Goal: Task Accomplishment & Management: Manage account settings

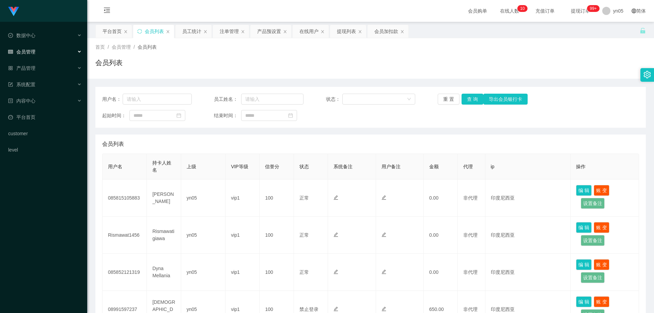
click at [30, 53] on span "会员管理" at bounding box center [21, 51] width 27 height 5
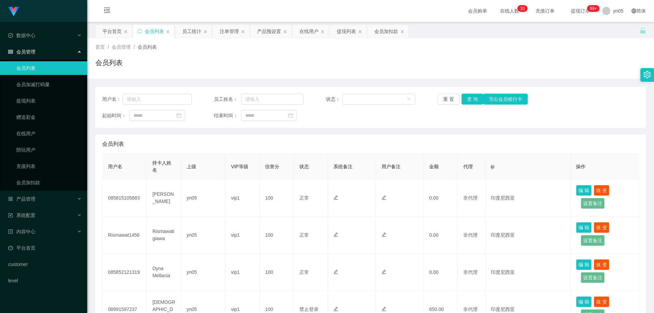
click at [35, 68] on link "会员列表" at bounding box center [48, 68] width 65 height 14
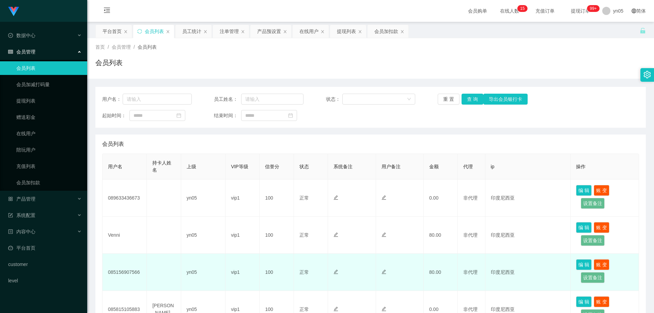
click at [126, 269] on td "085156907566" at bounding box center [125, 272] width 44 height 37
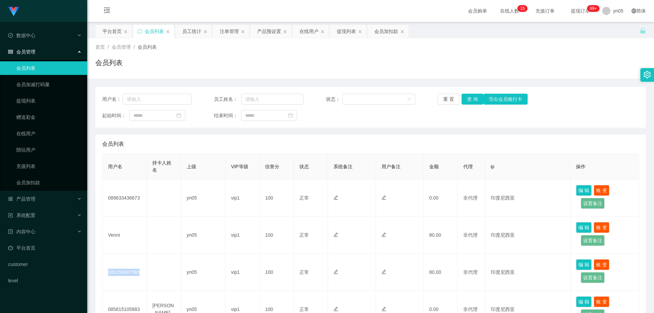
copy td "085156907566"
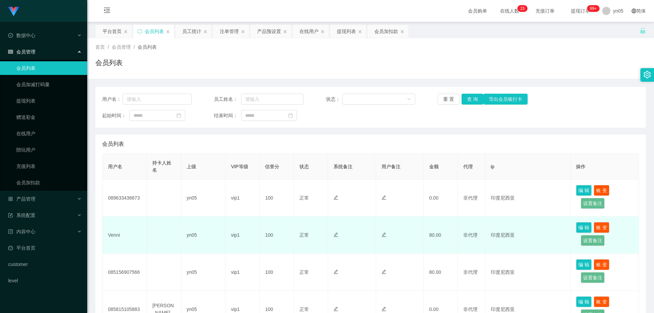
click at [114, 237] on td "Venni" at bounding box center [125, 235] width 44 height 37
copy td "Venni"
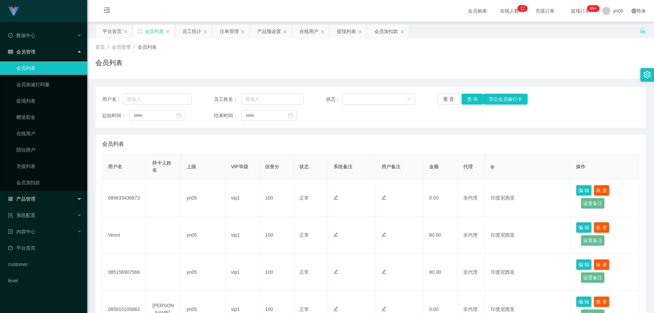
click at [25, 202] on span "产品管理" at bounding box center [21, 198] width 27 height 5
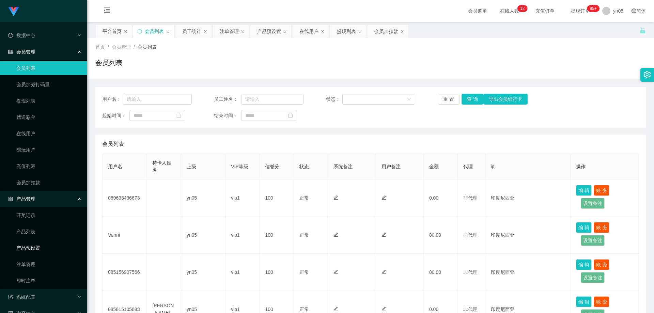
drag, startPoint x: 37, startPoint y: 250, endPoint x: 56, endPoint y: 253, distance: 18.4
click at [37, 250] on link "产品预设置" at bounding box center [48, 248] width 65 height 14
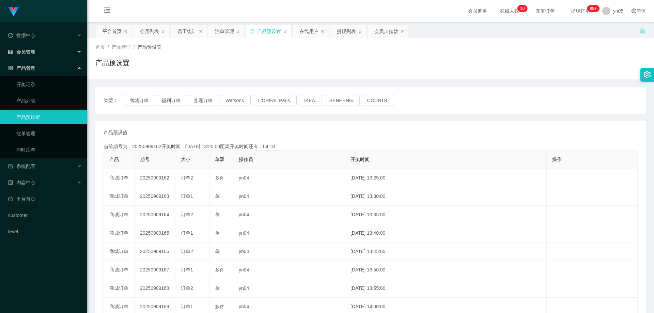
click at [32, 48] on div "会员管理" at bounding box center [43, 52] width 87 height 14
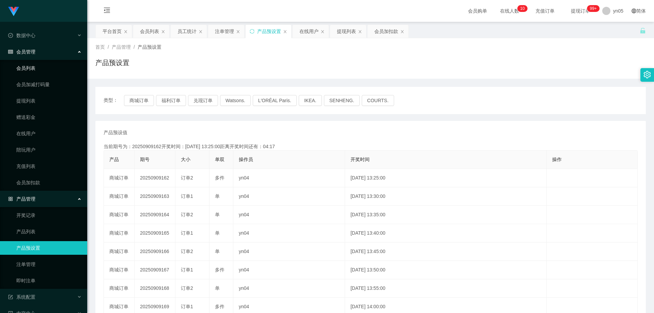
click at [30, 64] on link "会员列表" at bounding box center [48, 68] width 65 height 14
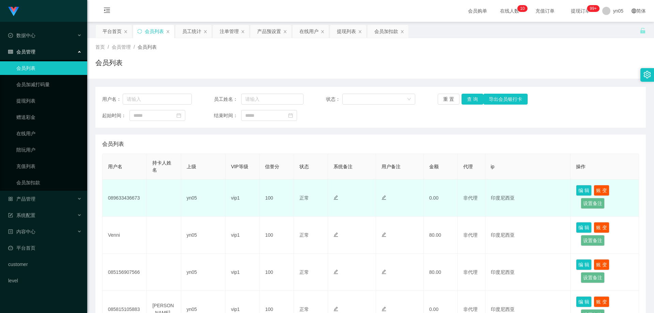
click at [128, 194] on td "089633436673" at bounding box center [125, 198] width 44 height 37
click at [128, 201] on td "089633436673" at bounding box center [125, 198] width 44 height 37
copy td "089633436673"
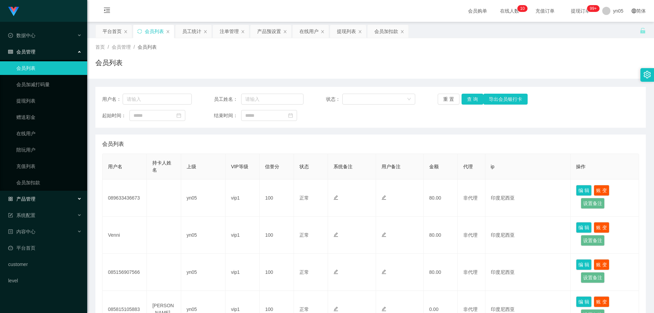
click at [36, 198] on div "产品管理" at bounding box center [43, 199] width 87 height 14
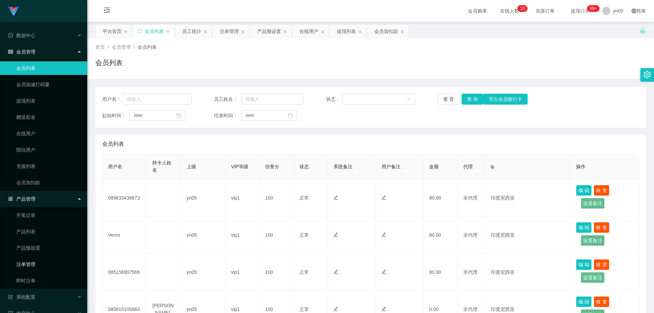
click at [40, 261] on link "注单管理" at bounding box center [48, 265] width 65 height 14
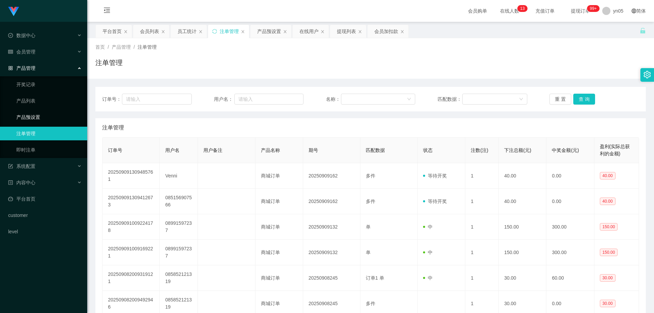
click at [44, 118] on link "产品预设置" at bounding box center [48, 117] width 65 height 14
click at [35, 50] on span "会员管理" at bounding box center [21, 51] width 27 height 5
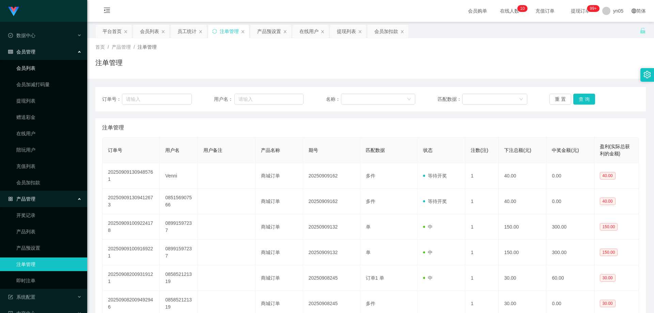
click at [34, 66] on link "会员列表" at bounding box center [48, 68] width 65 height 14
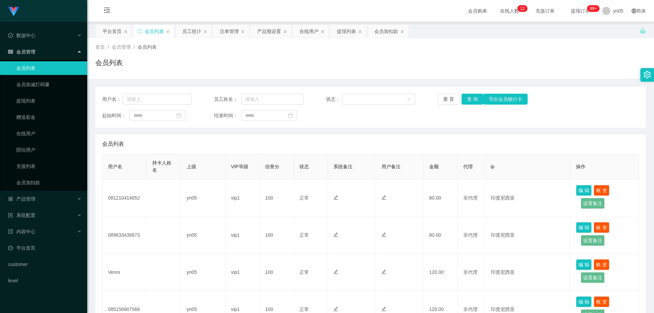
scroll to position [68, 0]
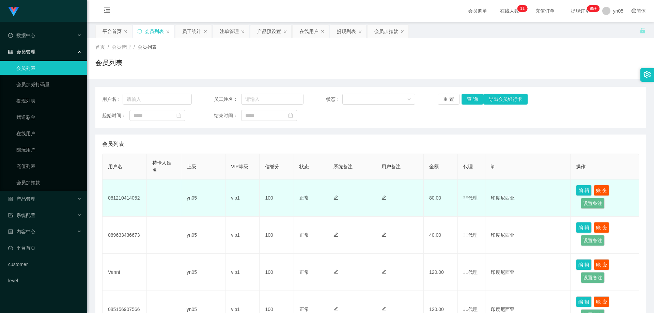
scroll to position [102, 0]
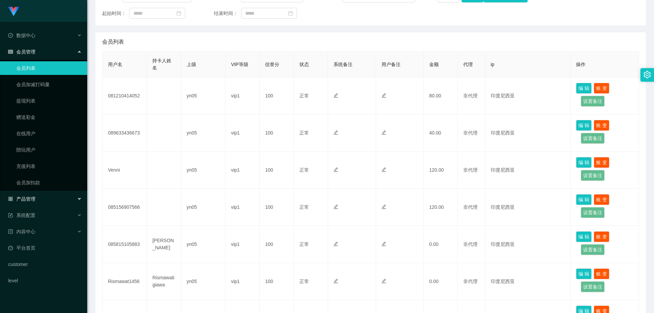
click at [36, 202] on div "产品管理" at bounding box center [43, 199] width 87 height 14
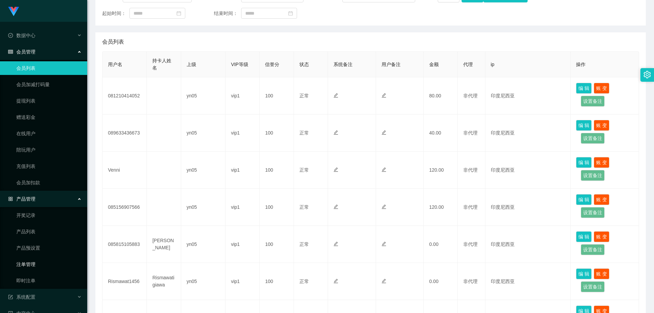
click at [40, 268] on link "注单管理" at bounding box center [48, 265] width 65 height 14
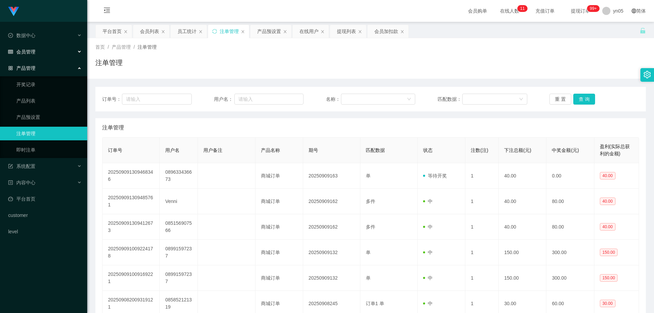
click at [40, 55] on div "会员管理" at bounding box center [43, 52] width 87 height 14
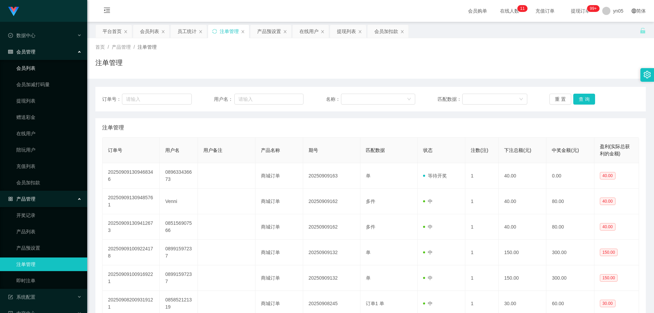
click at [41, 68] on link "会员列表" at bounding box center [48, 68] width 65 height 14
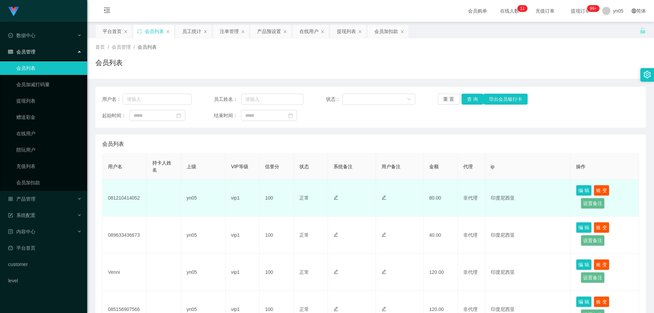
click at [128, 198] on td "081210414052" at bounding box center [125, 198] width 44 height 37
copy td "081210414052"
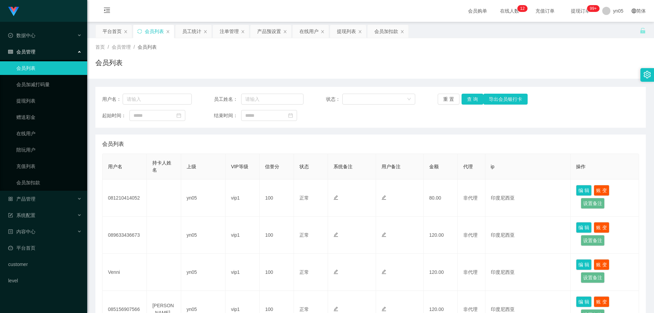
scroll to position [34, 0]
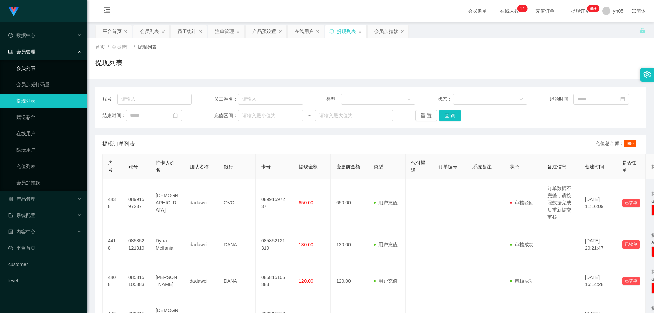
click at [33, 72] on link "会员列表" at bounding box center [48, 68] width 65 height 14
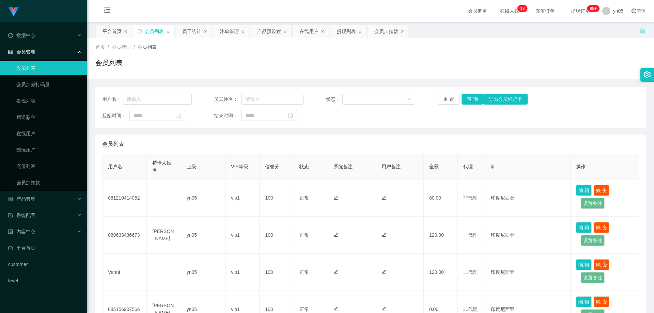
scroll to position [68, 0]
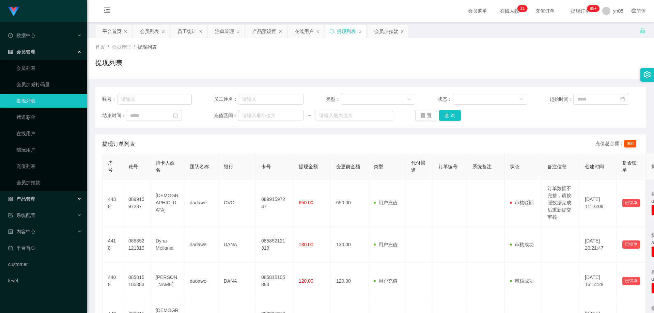
click at [28, 197] on span "产品管理" at bounding box center [21, 198] width 27 height 5
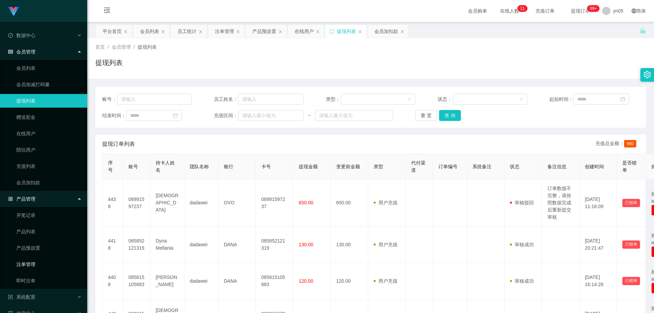
click at [41, 261] on link "注单管理" at bounding box center [48, 265] width 65 height 14
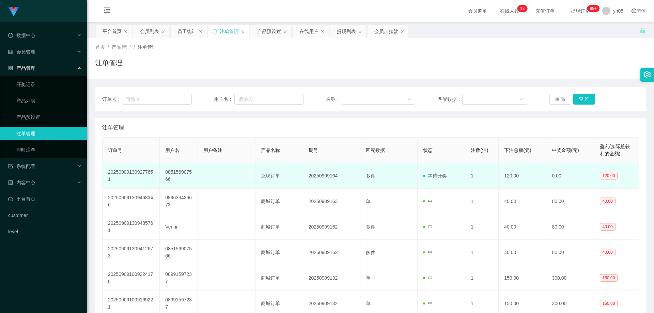
click at [168, 174] on td "085156907566" at bounding box center [179, 176] width 38 height 26
copy td "085156907566"
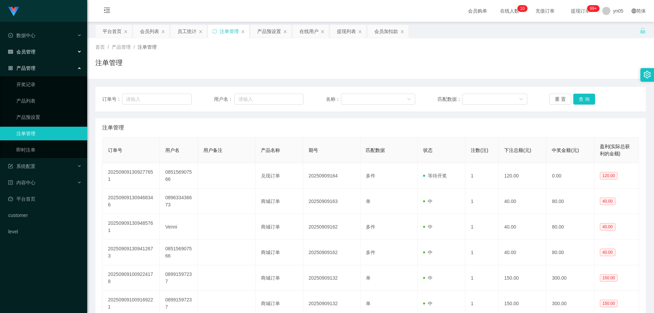
click at [36, 51] on div "会员管理" at bounding box center [43, 52] width 87 height 14
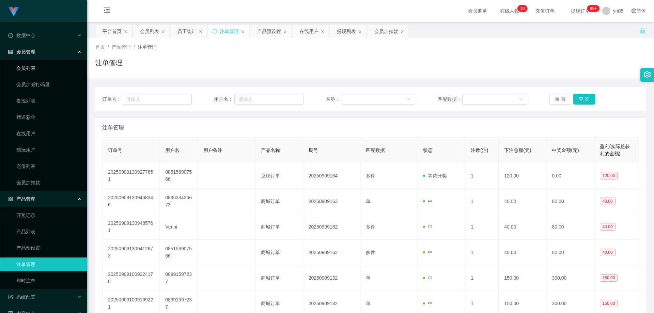
click at [35, 68] on link "会员列表" at bounding box center [48, 68] width 65 height 14
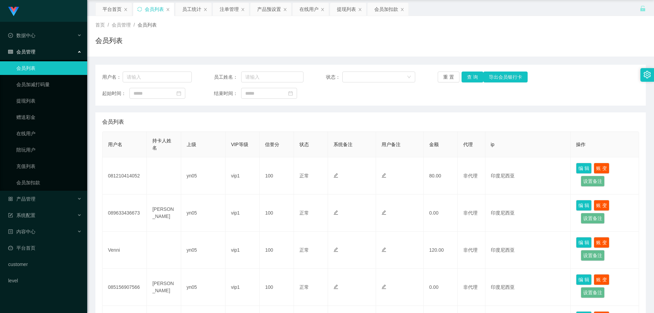
scroll to position [34, 0]
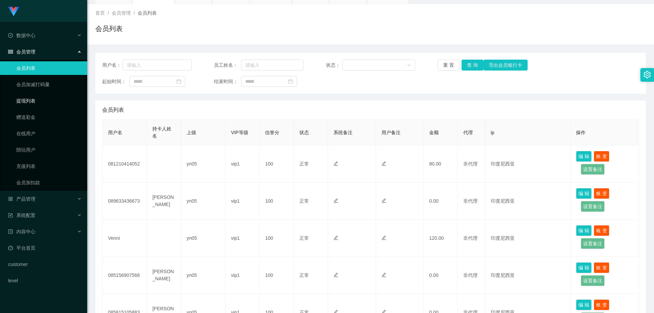
click at [30, 98] on link "提现列表" at bounding box center [48, 101] width 65 height 14
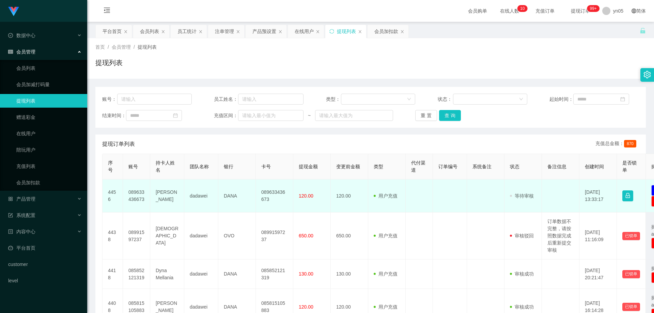
click at [139, 194] on td "089633436673" at bounding box center [136, 196] width 27 height 33
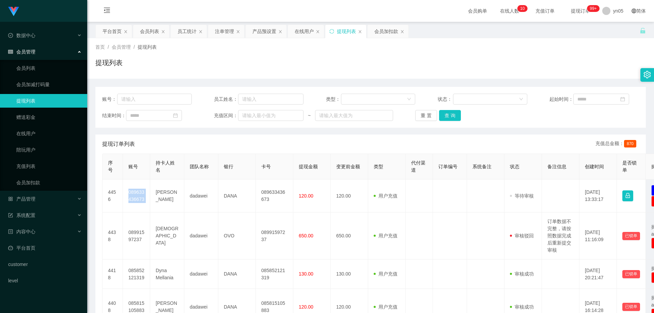
copy td "089633436673"
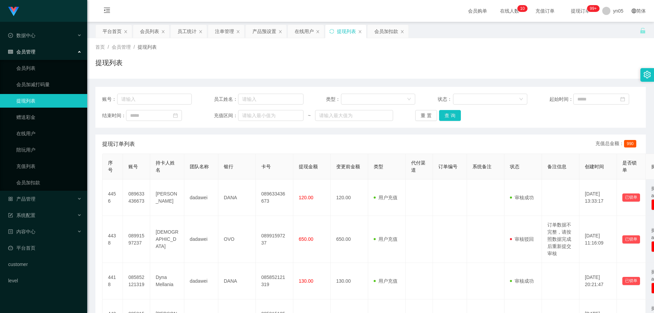
click at [40, 60] on li "会员管理 会员列表 会员加减打码量 提现列表 赠送彩金 在线用户 陪玩用户 充值列表 会员加扣款" at bounding box center [43, 118] width 87 height 146
drag, startPoint x: 35, startPoint y: 66, endPoint x: 36, endPoint y: 53, distance: 12.6
click at [35, 66] on link "会员列表" at bounding box center [48, 68] width 65 height 14
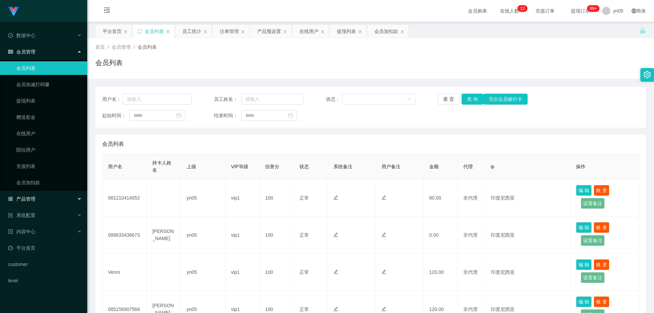
click at [36, 199] on div "产品管理" at bounding box center [43, 199] width 87 height 14
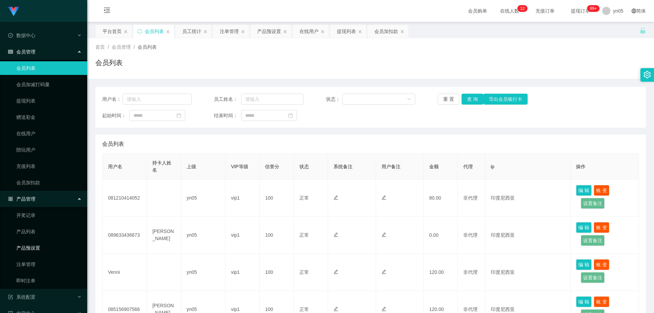
click at [38, 248] on link "产品预设置" at bounding box center [48, 248] width 65 height 14
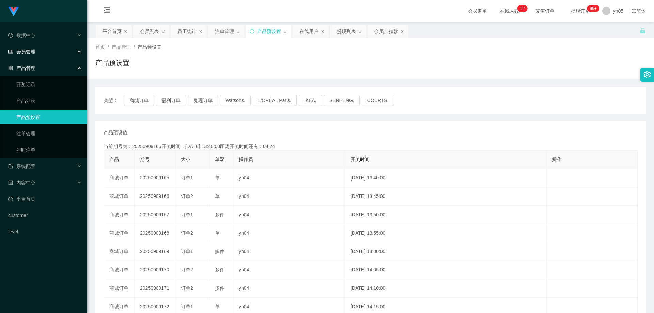
click at [40, 52] on div "会员管理" at bounding box center [43, 52] width 87 height 14
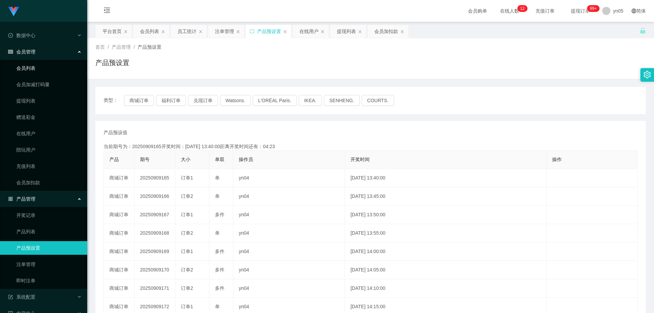
click at [34, 68] on link "会员列表" at bounding box center [48, 68] width 65 height 14
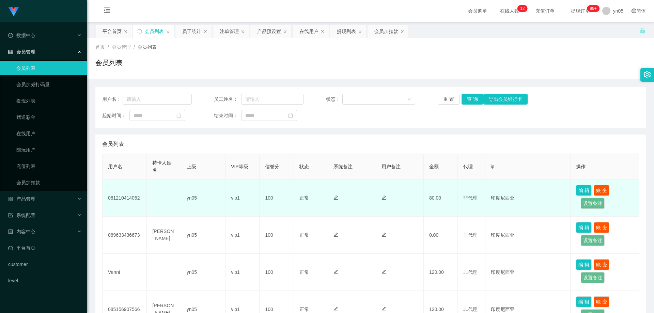
scroll to position [34, 0]
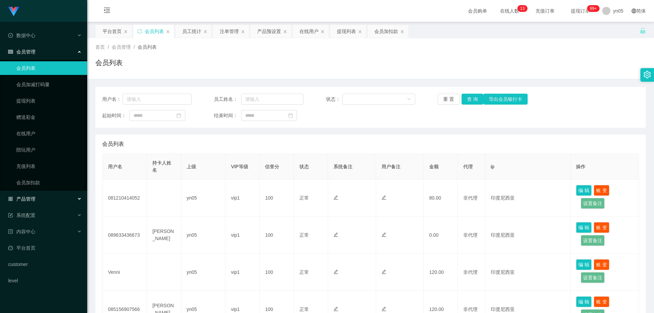
click at [33, 199] on span "产品管理" at bounding box center [21, 198] width 27 height 5
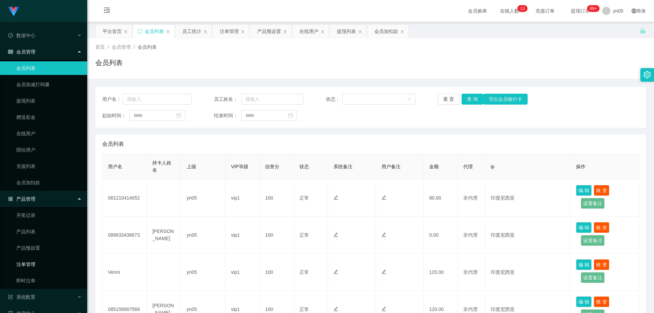
click at [35, 266] on link "注单管理" at bounding box center [48, 265] width 65 height 14
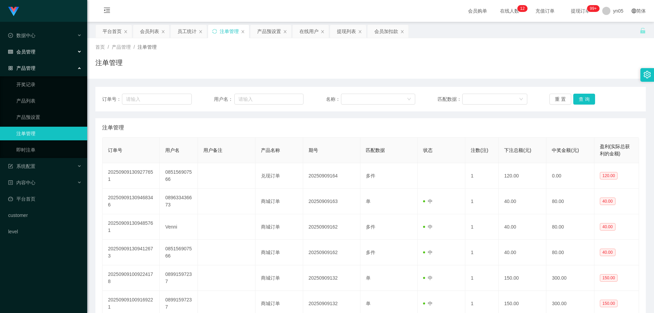
click at [34, 47] on div "会员管理" at bounding box center [43, 52] width 87 height 14
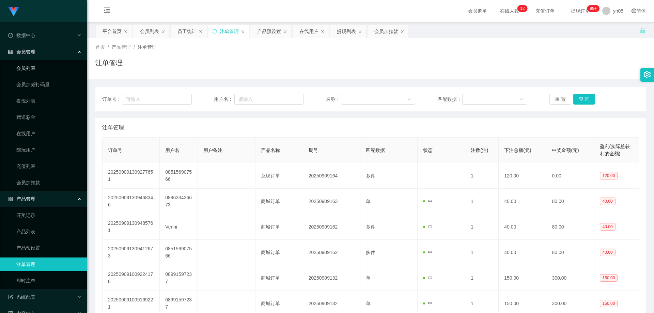
click at [32, 67] on link "会员列表" at bounding box center [48, 68] width 65 height 14
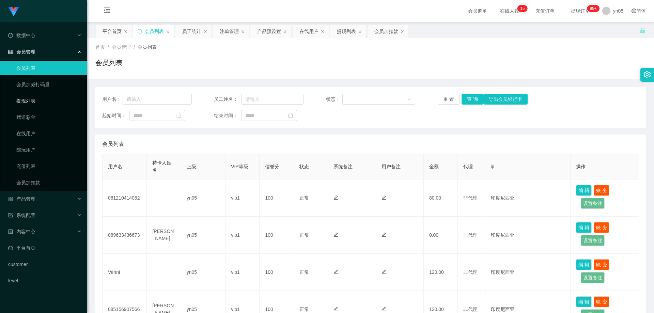
click at [43, 102] on link "提现列表" at bounding box center [48, 101] width 65 height 14
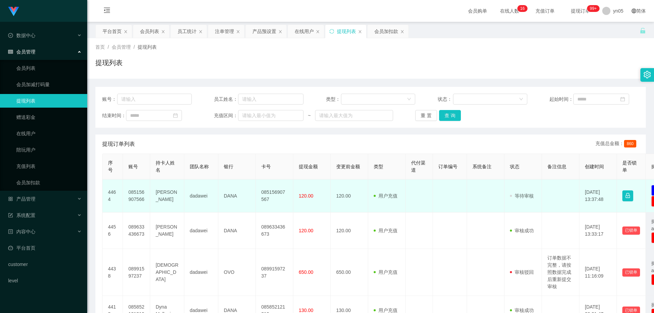
click at [130, 197] on td "085156907566" at bounding box center [136, 196] width 27 height 33
copy td "085156907566"
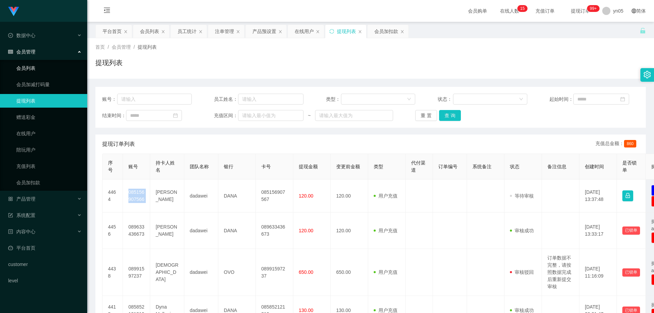
drag, startPoint x: 35, startPoint y: 71, endPoint x: 69, endPoint y: 116, distance: 56.2
click at [35, 71] on link "会员列表" at bounding box center [48, 68] width 65 height 14
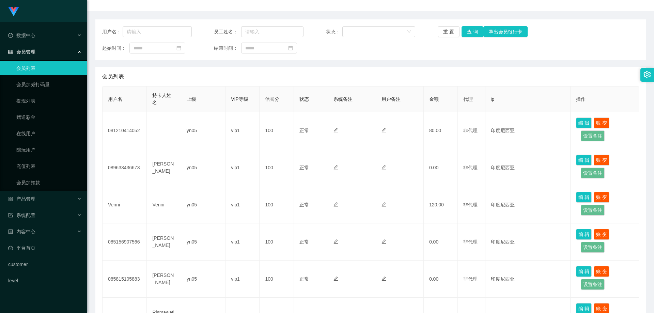
scroll to position [68, 0]
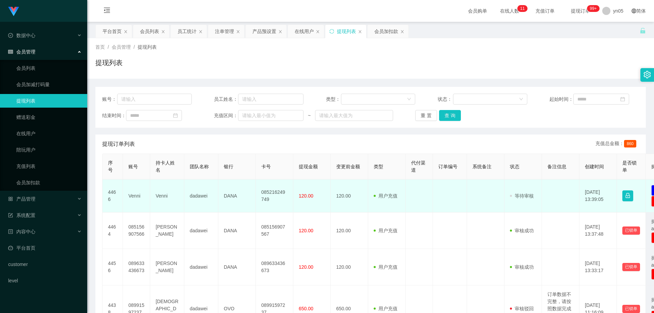
click at [135, 197] on td "Venni" at bounding box center [136, 196] width 27 height 33
copy td "Venni"
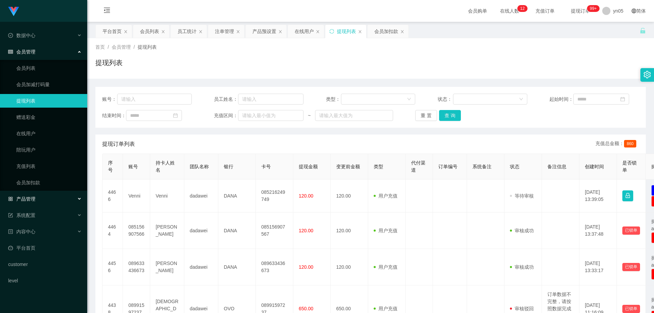
click at [41, 200] on div "产品管理" at bounding box center [43, 199] width 87 height 14
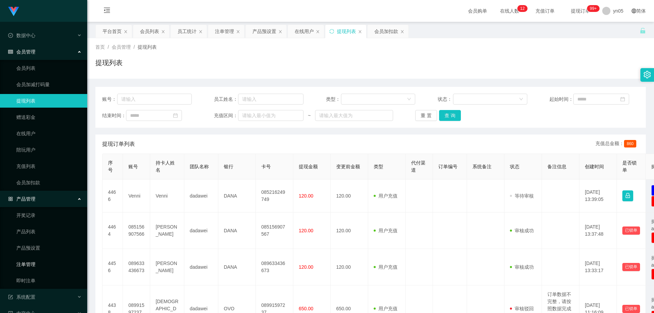
click at [36, 262] on link "注单管理" at bounding box center [48, 265] width 65 height 14
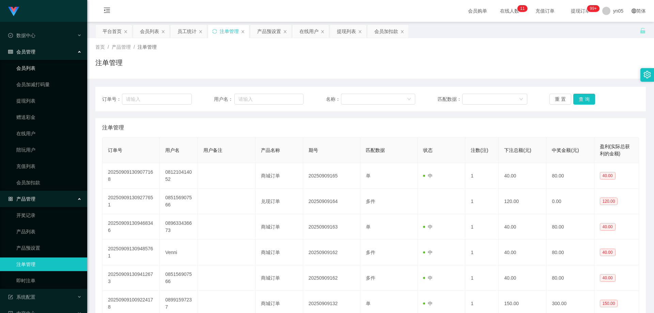
click at [34, 67] on link "会员列表" at bounding box center [48, 68] width 65 height 14
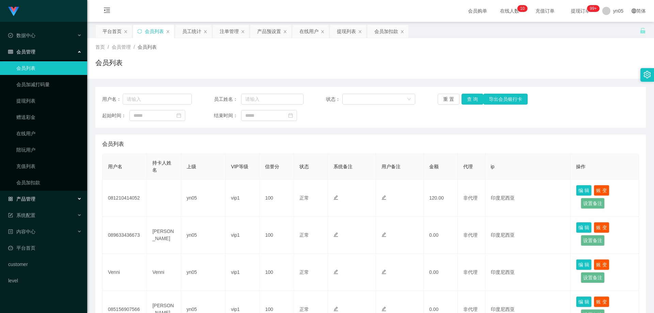
click at [51, 199] on div "产品管理" at bounding box center [43, 199] width 87 height 14
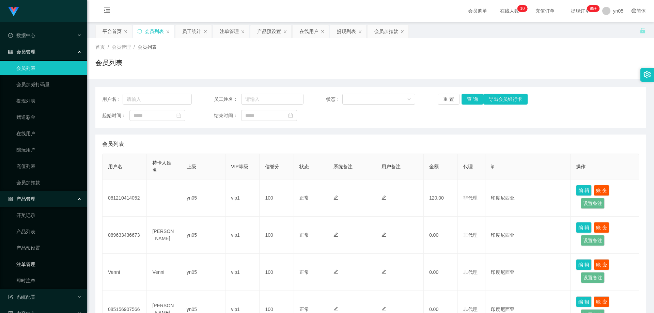
click at [33, 265] on link "注单管理" at bounding box center [48, 265] width 65 height 14
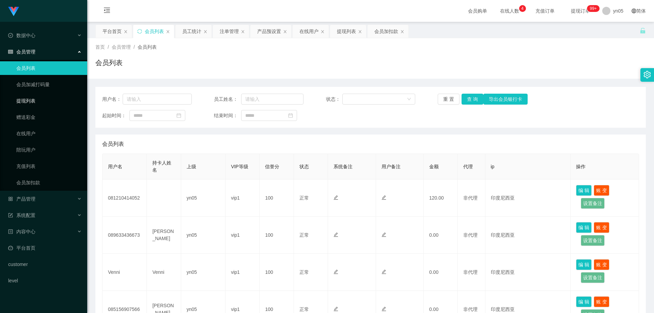
click at [30, 98] on link "提现列表" at bounding box center [48, 101] width 65 height 14
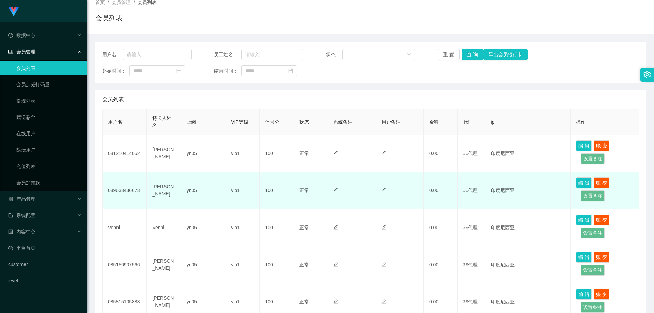
scroll to position [102, 0]
